Goal: Task Accomplishment & Management: Manage account settings

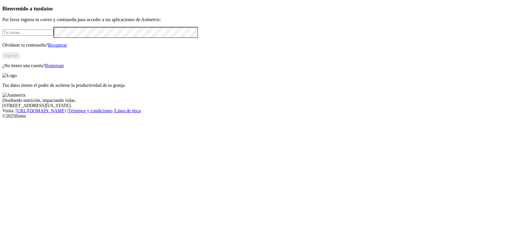
click at [54, 36] on input "email" at bounding box center [27, 33] width 51 height 6
click at [26, 68] on div "Bienvenido a tus datos Por favor ingresa tu correo y contraseña para acceder a …" at bounding box center [257, 37] width 510 height 63
click at [51, 36] on input "email" at bounding box center [27, 33] width 51 height 6
type input "j"
click at [54, 36] on input "email" at bounding box center [27, 33] width 51 height 6
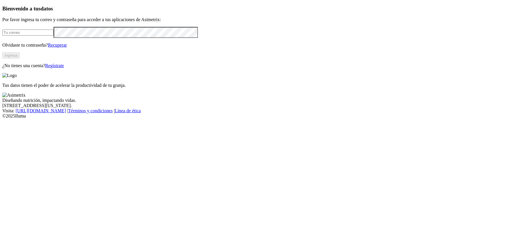
click at [54, 36] on input "email" at bounding box center [27, 33] width 51 height 6
